Goal: Task Accomplishment & Management: Manage account settings

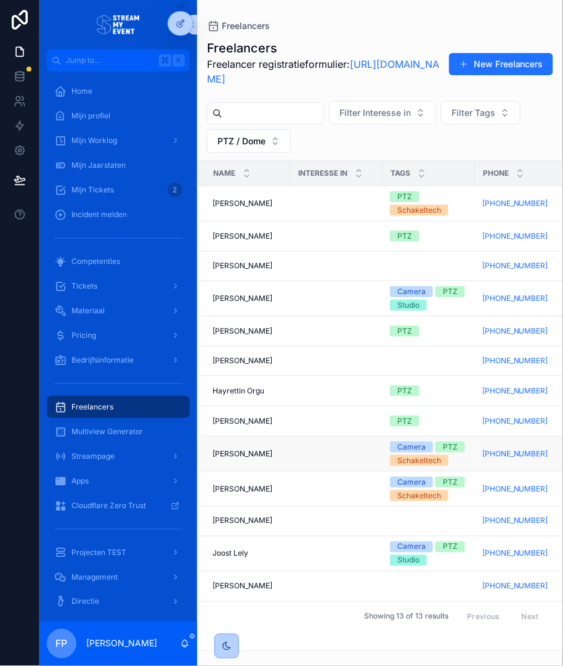
click at [283, 465] on td "[PERSON_NAME] [PERSON_NAME]" at bounding box center [244, 453] width 92 height 35
click at [278, 454] on div "[PERSON_NAME] [PERSON_NAME]" at bounding box center [248, 454] width 70 height 10
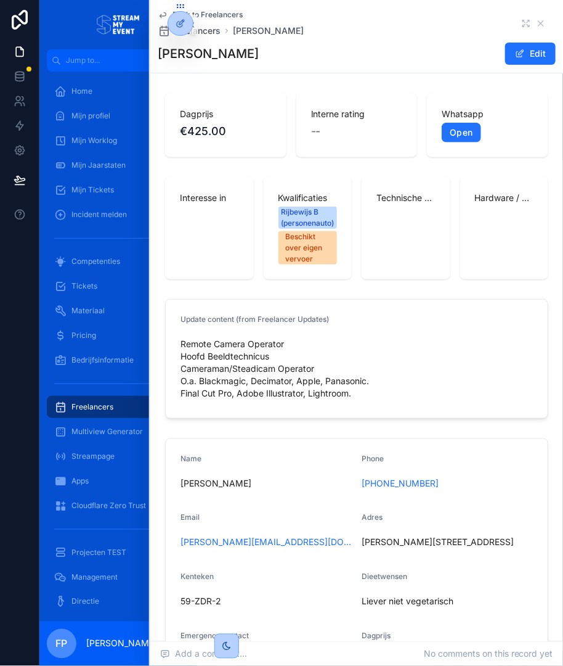
click at [213, 211] on div "Interesse in" at bounding box center [209, 228] width 89 height 102
click at [194, 220] on div "Interesse in" at bounding box center [209, 228] width 89 height 102
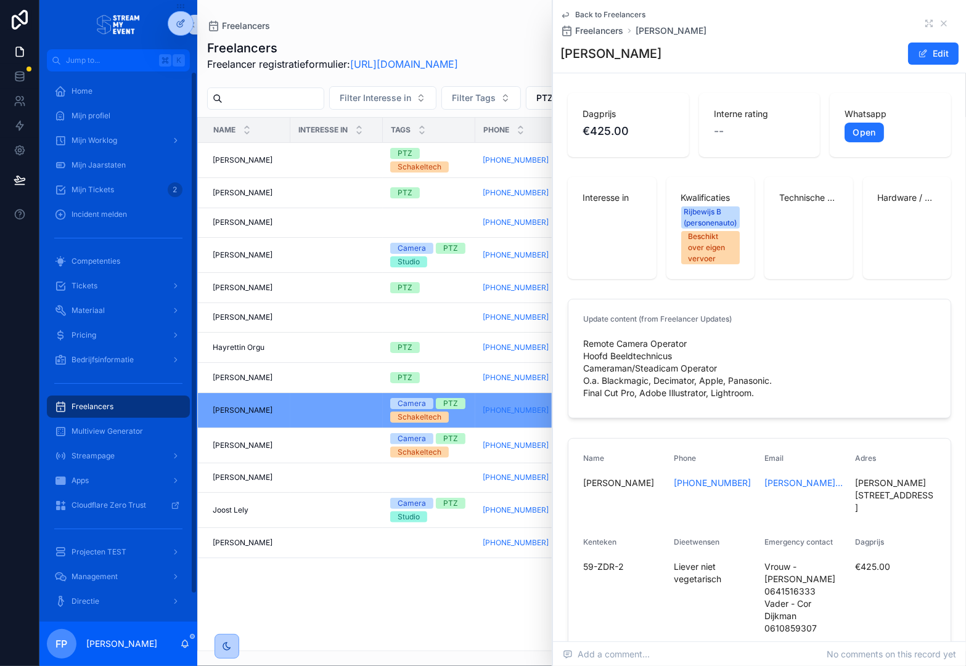
click at [113, 402] on div "Freelancers" at bounding box center [118, 407] width 128 height 20
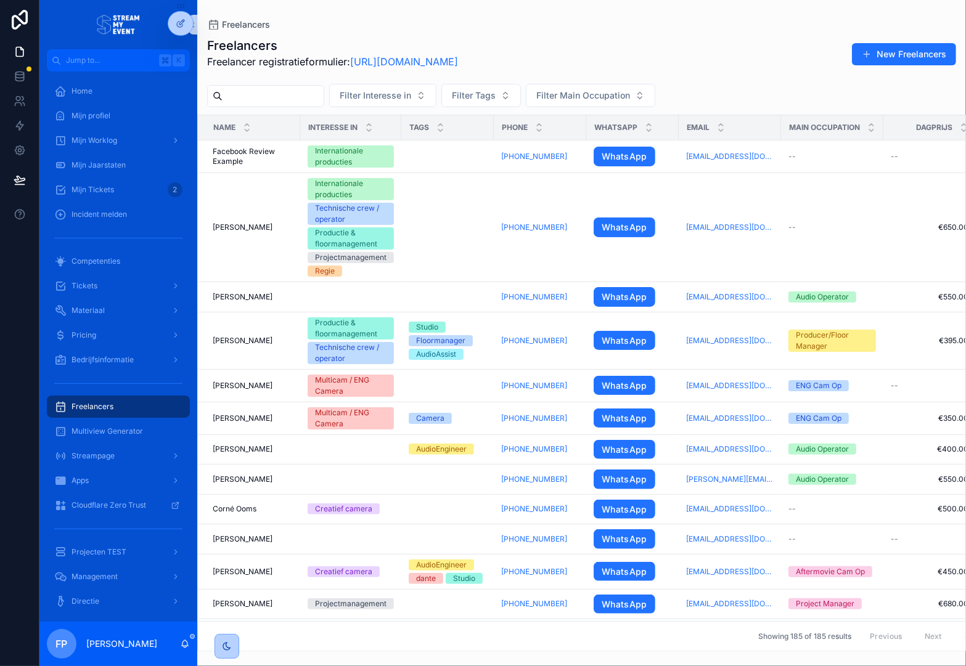
click at [304, 96] on input "scrollable content" at bounding box center [272, 96] width 101 height 17
type input "*****"
click at [311, 66] on p "Freelancer registratieformulier: [URL][DOMAIN_NAME]" at bounding box center [332, 61] width 251 height 15
click at [549, 20] on div "Freelancers" at bounding box center [581, 25] width 749 height 10
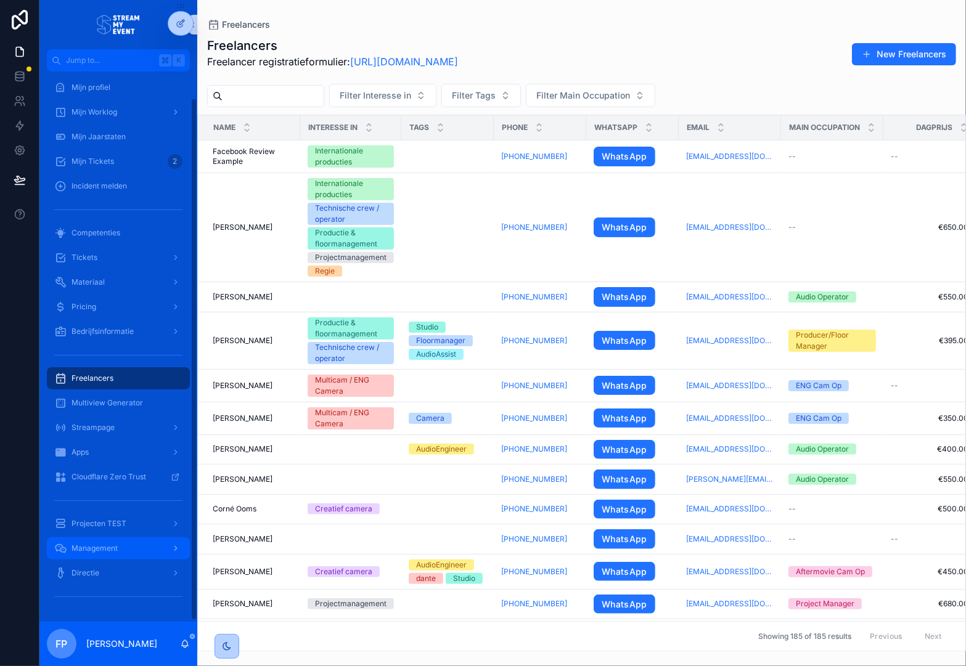
click at [110, 545] on span "Management" at bounding box center [94, 549] width 46 height 10
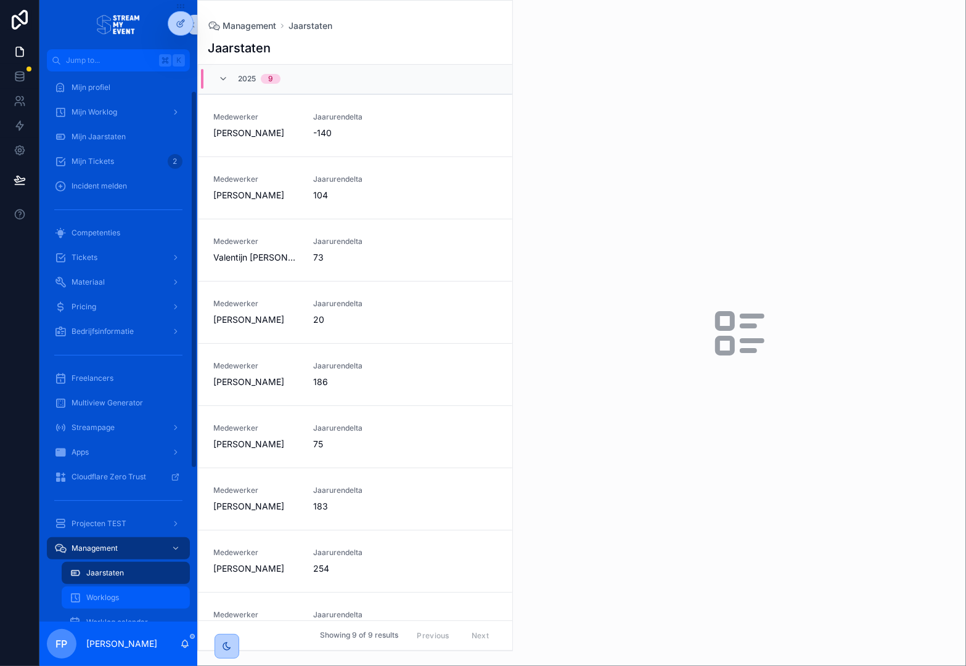
click at [104, 590] on div "Worklogs" at bounding box center [125, 598] width 113 height 20
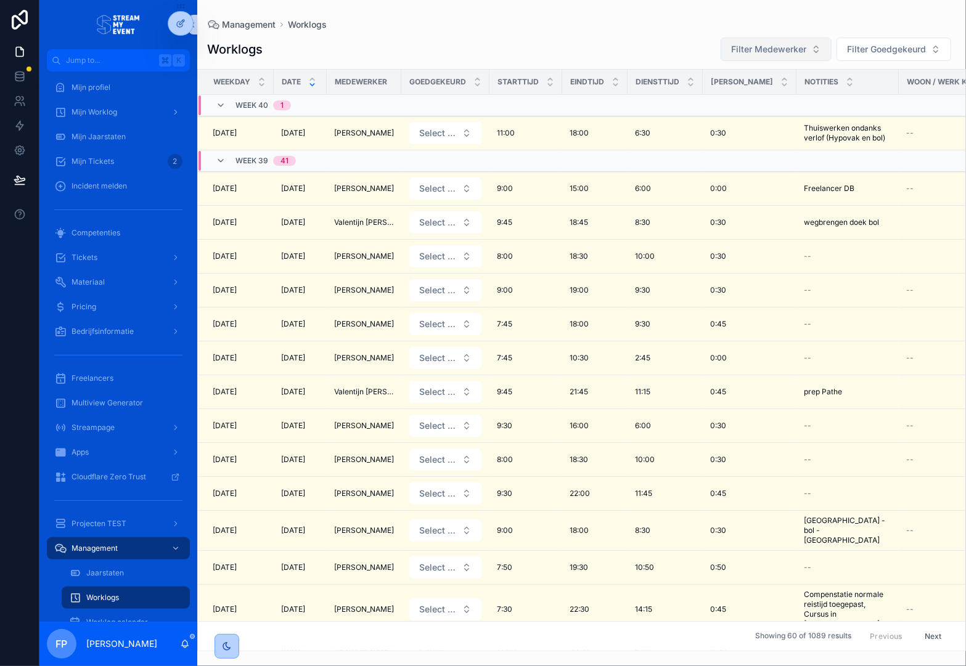
click at [563, 55] on button "Filter Medewerker" at bounding box center [775, 49] width 111 height 23
type input "**"
click at [563, 99] on span "[PERSON_NAME]" at bounding box center [743, 99] width 71 height 12
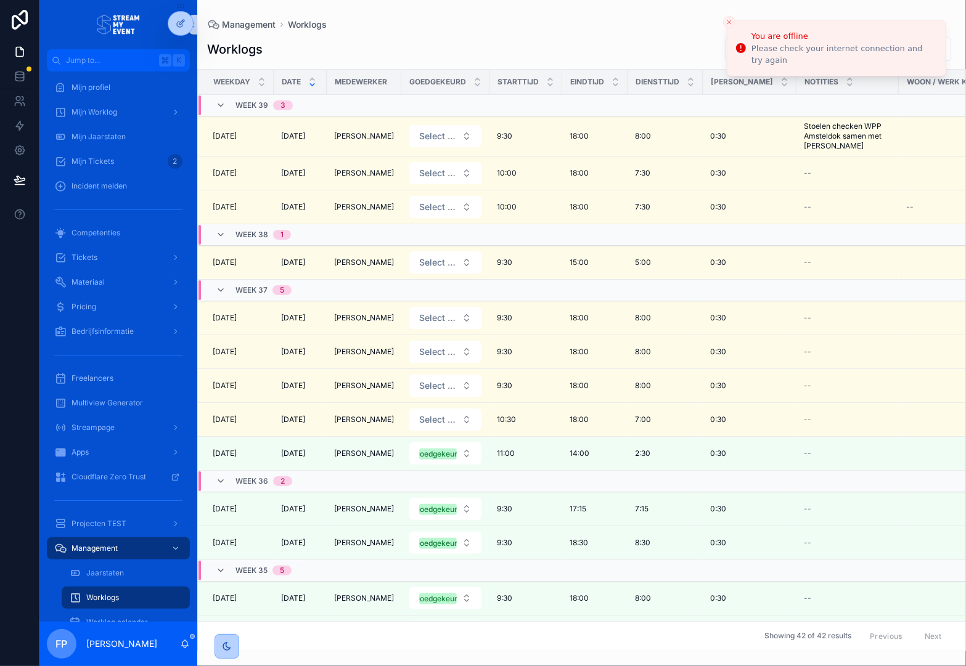
click at [563, 18] on icon "Close toast" at bounding box center [728, 21] width 7 height 7
